Goal: Obtain resource: Download file/media

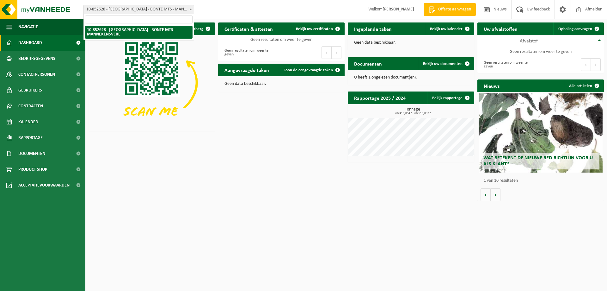
click at [192, 9] on span at bounding box center [191, 9] width 6 height 8
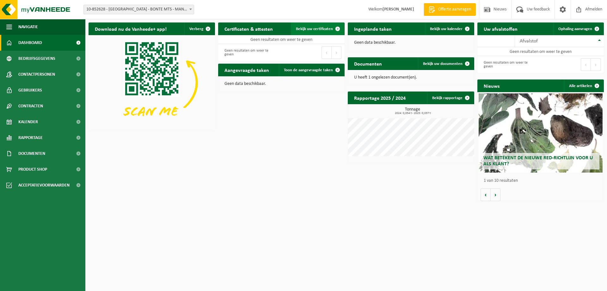
click at [311, 27] on span "Bekijk uw certificaten" at bounding box center [314, 29] width 37 height 4
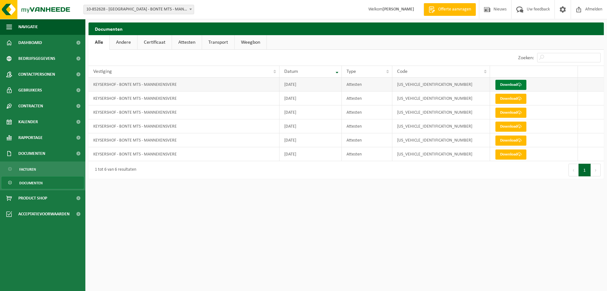
click at [510, 84] on link "Download" at bounding box center [511, 85] width 31 height 10
click at [510, 100] on link "Download" at bounding box center [511, 99] width 31 height 10
click at [53, 59] on span "Bedrijfsgegevens" at bounding box center [36, 59] width 37 height 16
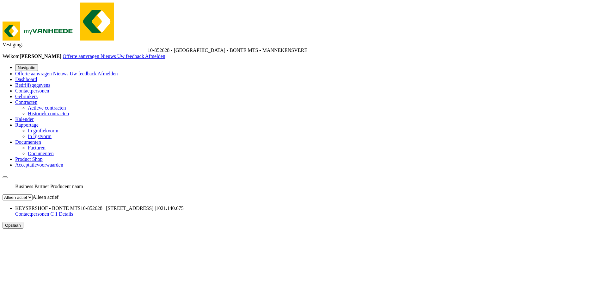
click at [29, 88] on span "Contactpersonen" at bounding box center [32, 90] width 34 height 5
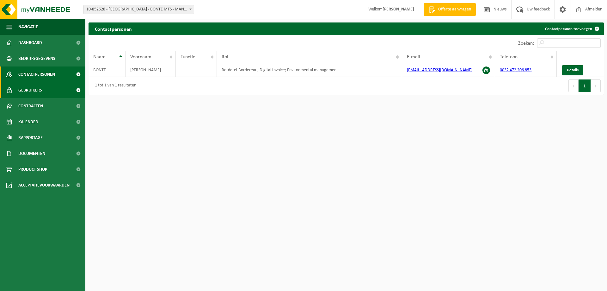
click at [29, 87] on span "Gebruikers" at bounding box center [30, 90] width 24 height 16
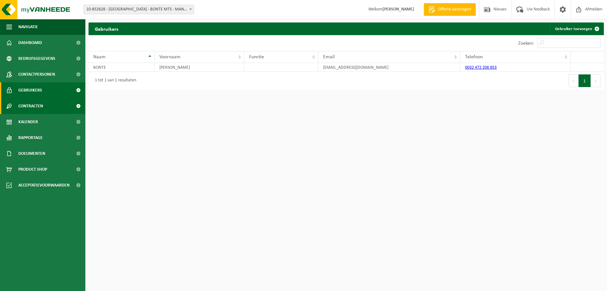
click at [36, 104] on span "Contracten" at bounding box center [30, 106] width 25 height 16
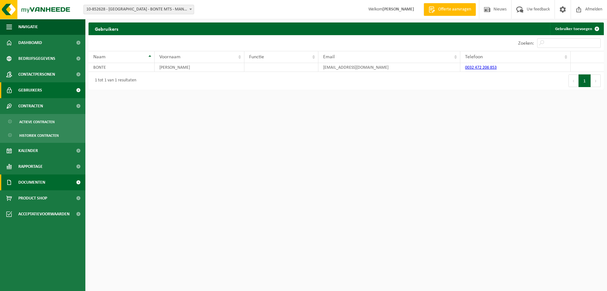
click at [40, 181] on span "Documenten" at bounding box center [31, 182] width 27 height 16
